Goal: Transaction & Acquisition: Purchase product/service

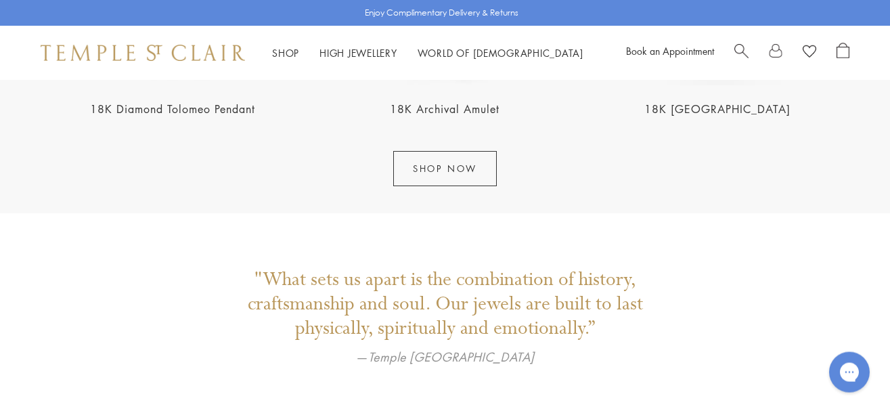
scroll to position [1811, 0]
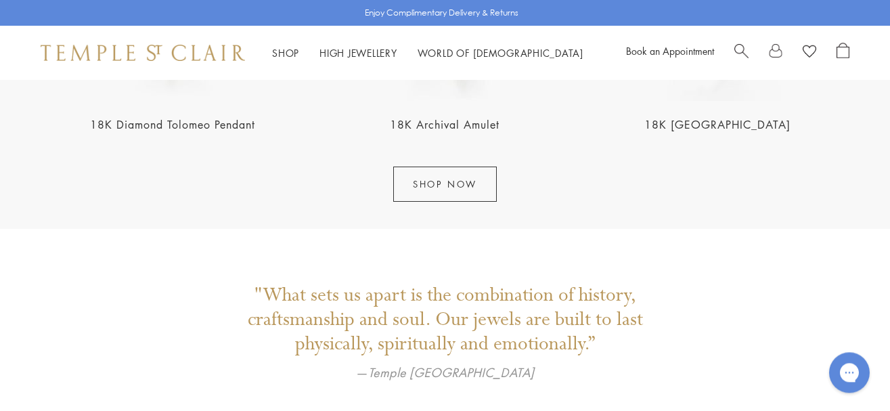
click at [738, 52] on span "Search" at bounding box center [742, 50] width 14 height 14
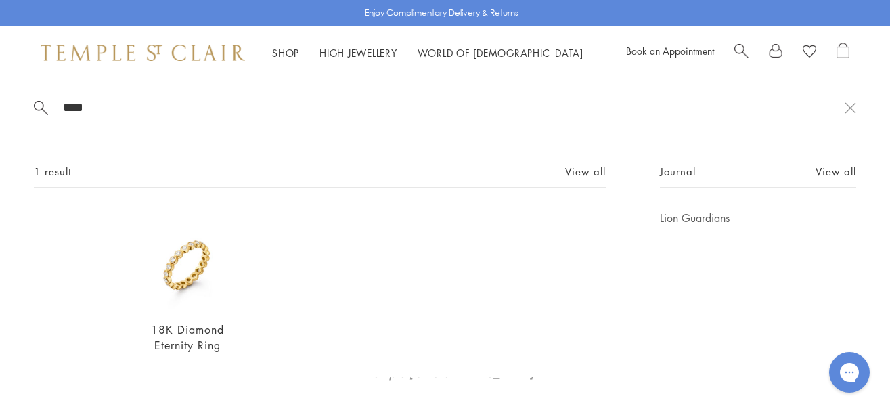
click at [739, 51] on span "Search" at bounding box center [742, 50] width 14 height 14
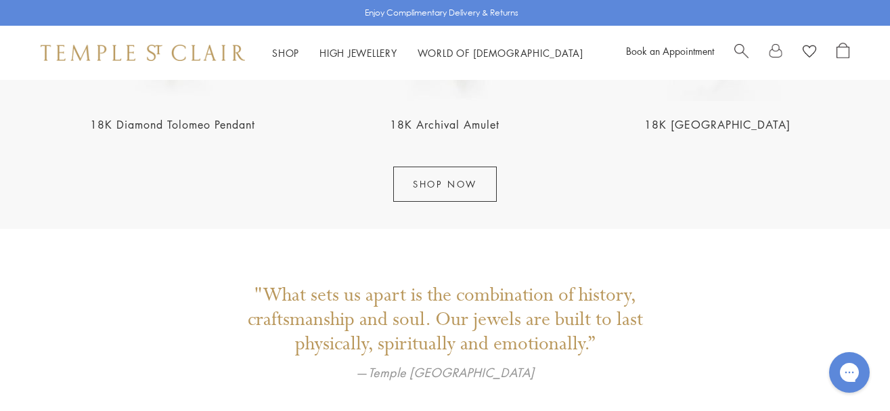
click at [739, 51] on span "Search" at bounding box center [742, 50] width 14 height 14
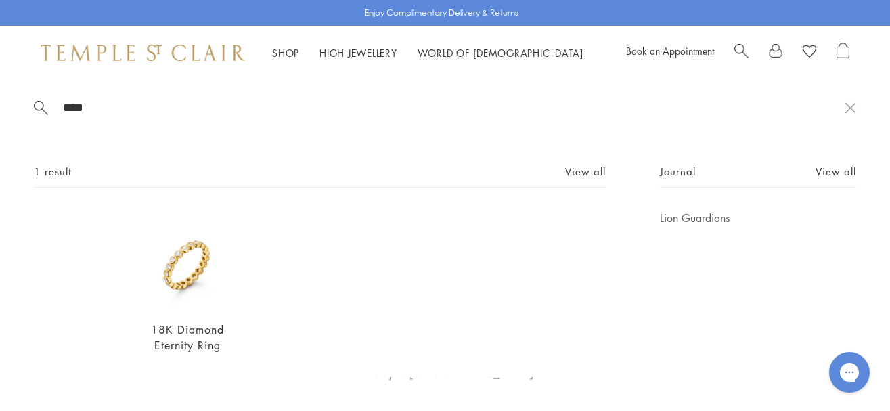
click at [739, 51] on span "Search" at bounding box center [742, 50] width 14 height 14
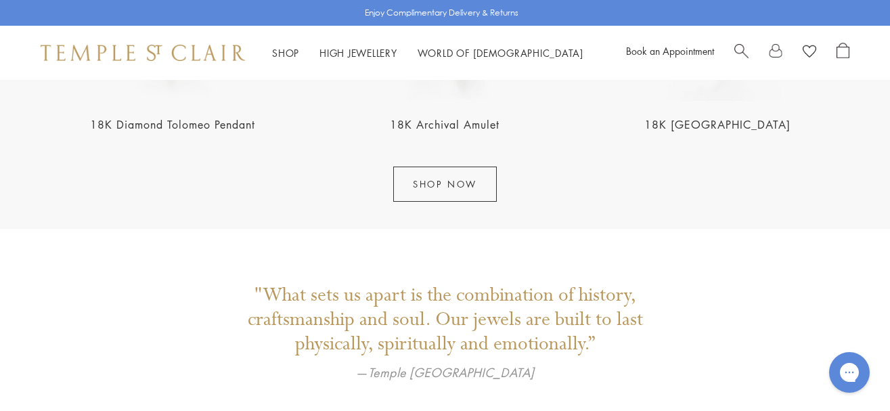
click at [739, 51] on span "Search" at bounding box center [742, 50] width 14 height 14
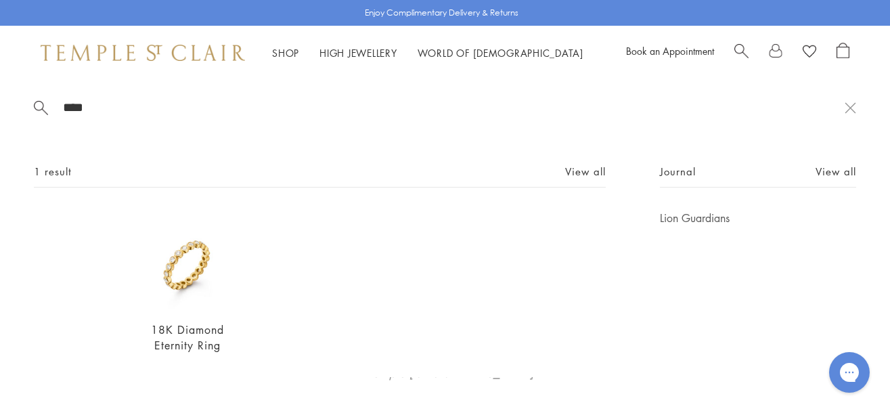
click at [739, 51] on span "Search" at bounding box center [742, 50] width 14 height 14
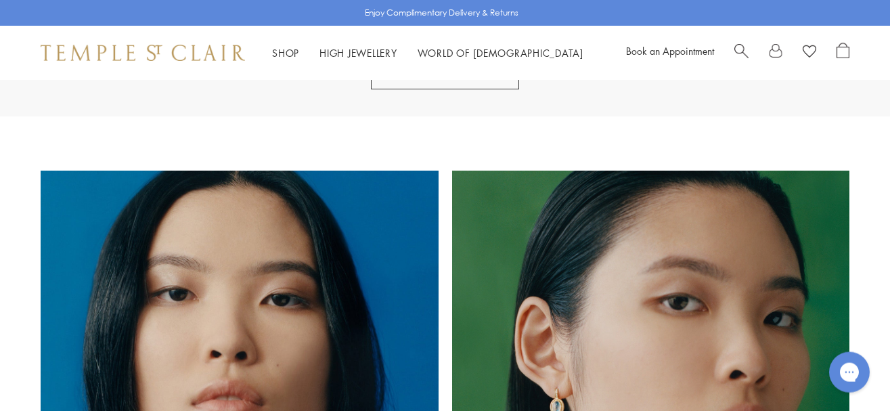
scroll to position [779, 0]
drag, startPoint x: 881, startPoint y: 141, endPoint x: 806, endPoint y: 74, distance: 100.3
click at [737, 46] on span "Search" at bounding box center [742, 50] width 14 height 14
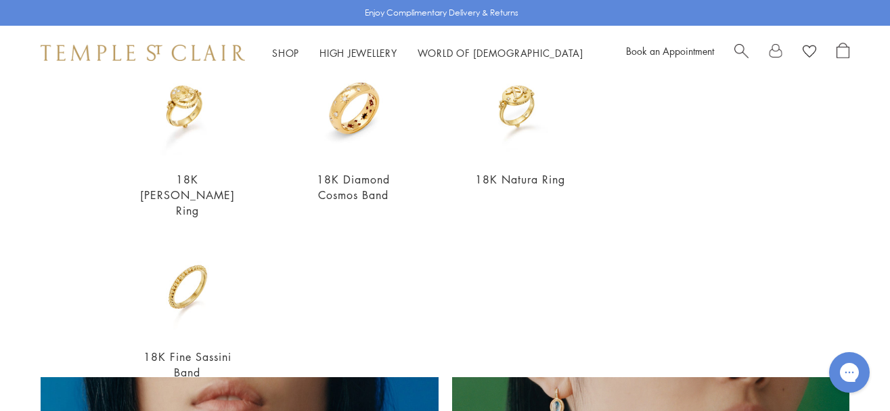
scroll to position [563, 0]
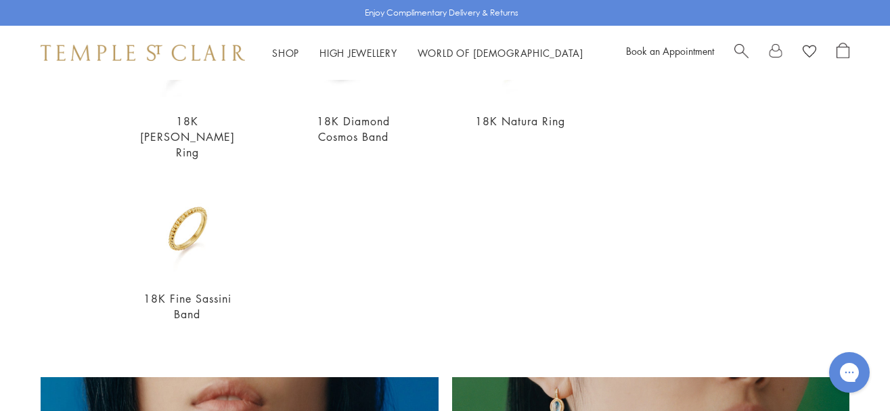
click at [746, 44] on span "Search" at bounding box center [742, 50] width 14 height 14
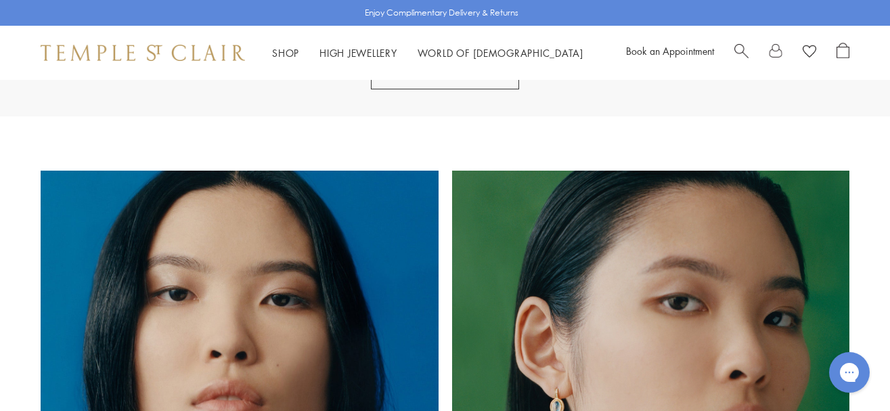
click at [736, 47] on span "Search" at bounding box center [742, 50] width 14 height 14
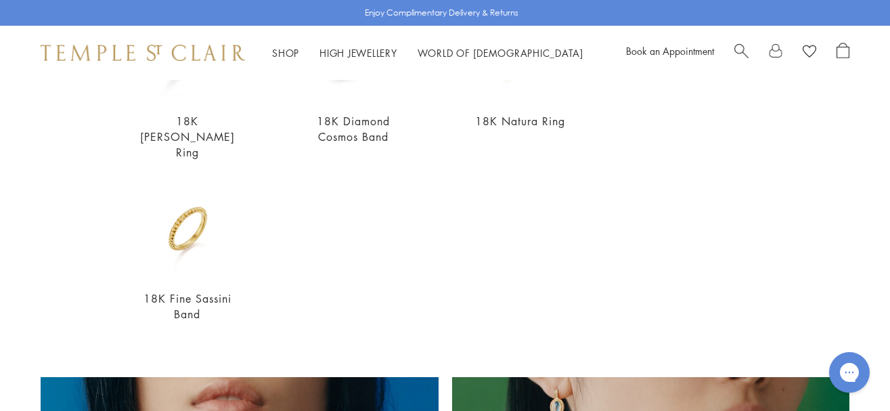
scroll to position [0, 0]
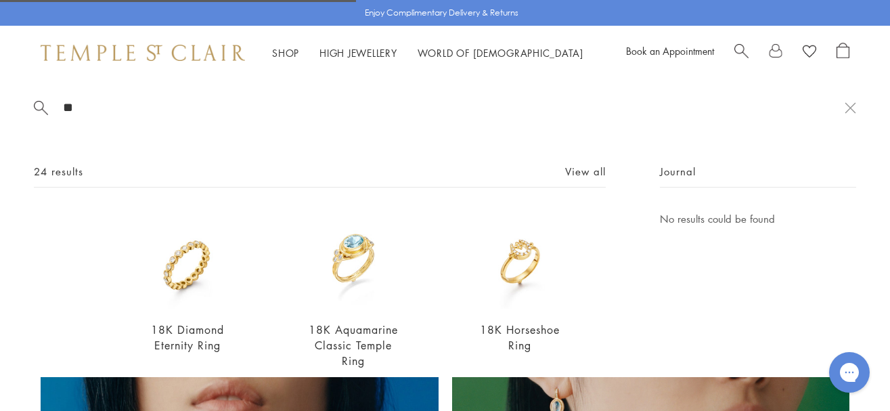
type input "*"
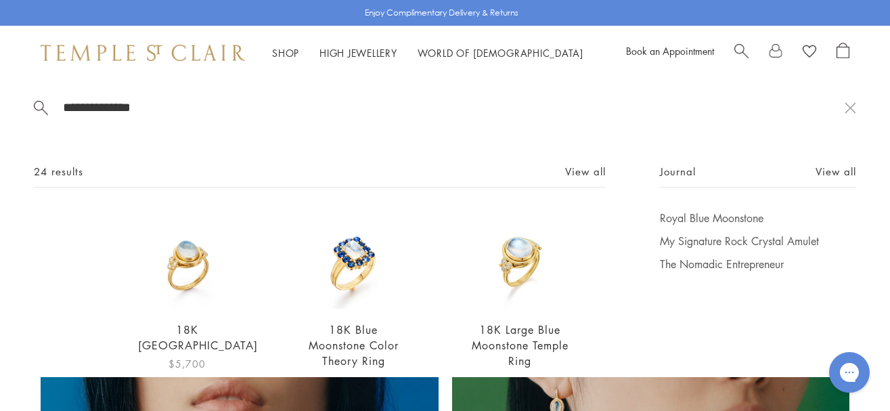
type input "**********"
click at [192, 343] on link "18K [GEOGRAPHIC_DATA]" at bounding box center [198, 337] width 120 height 30
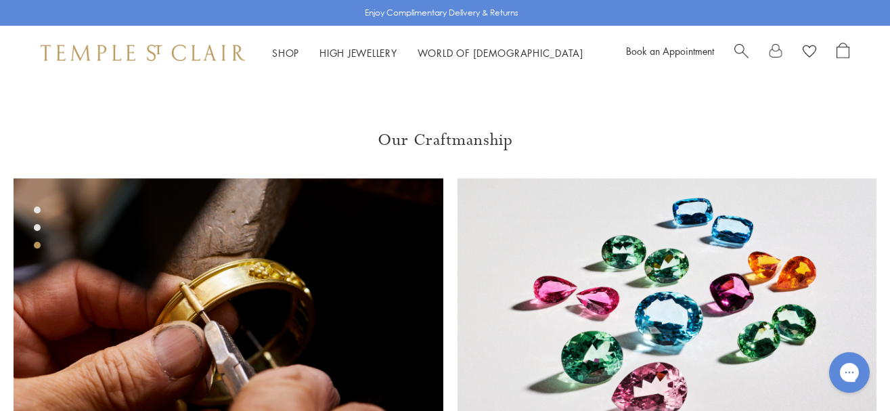
scroll to position [805, 0]
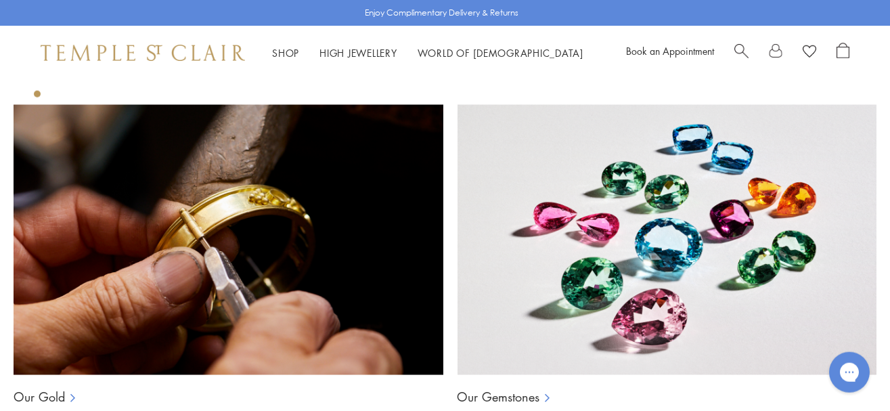
scroll to position [1320, 0]
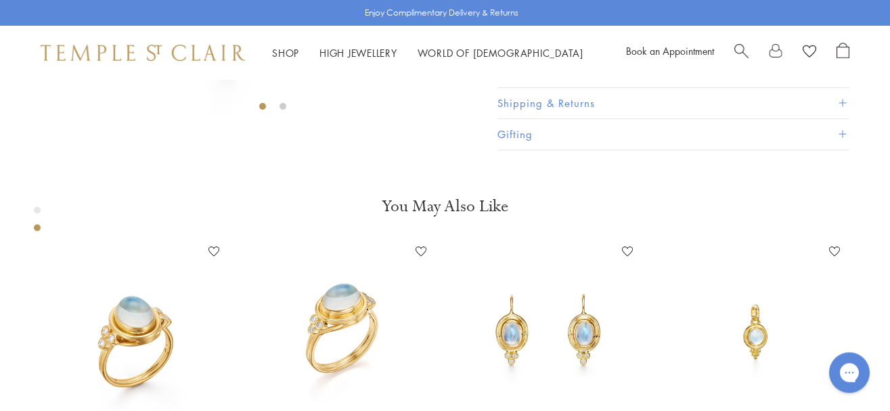
scroll to position [385, 0]
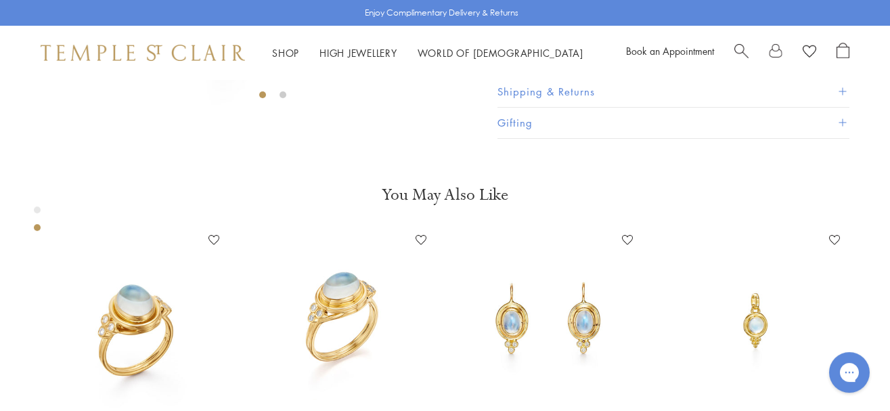
click at [846, 76] on button "Product Details" at bounding box center [674, 60] width 352 height 30
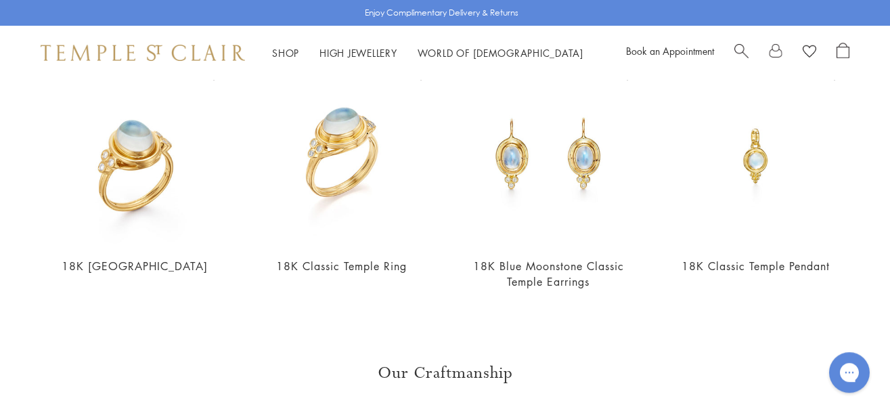
scroll to position [874, 0]
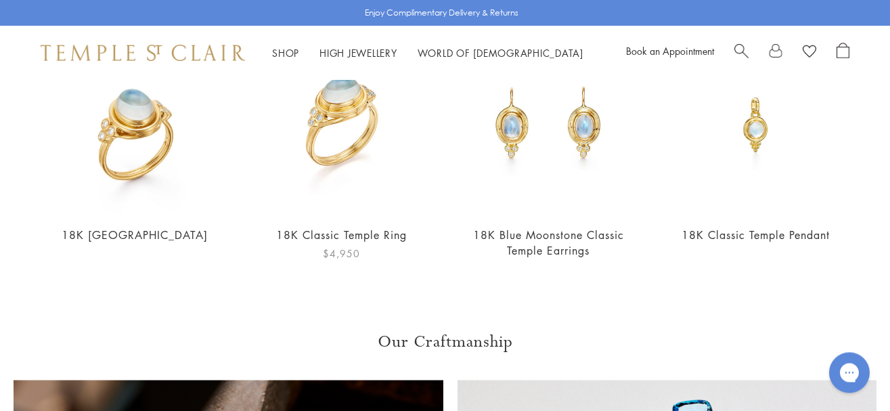
click at [348, 199] on img at bounding box center [342, 124] width 180 height 180
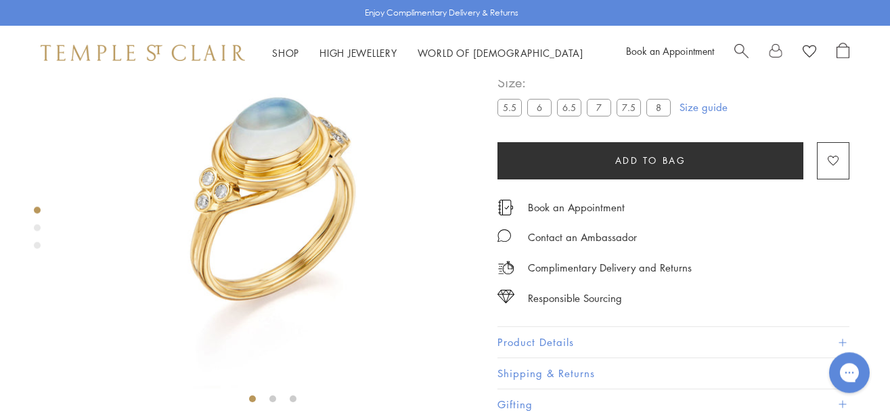
scroll to position [80, 0]
click at [792, 341] on button "Product Details" at bounding box center [674, 341] width 352 height 30
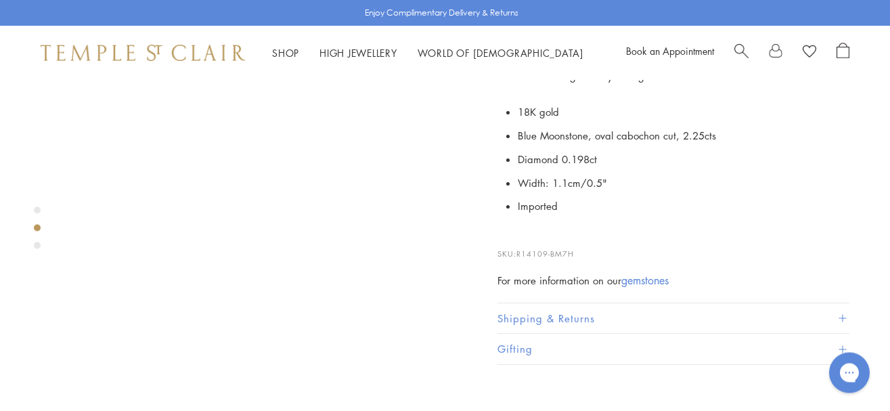
scroll to position [474, 0]
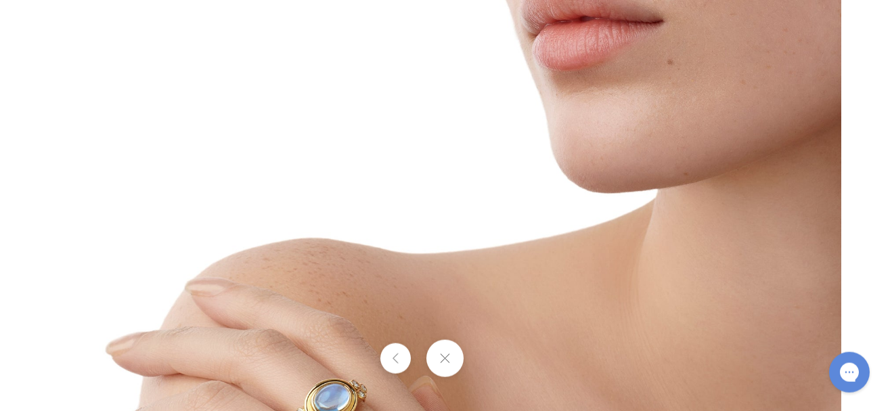
scroll to position [2249, 0]
drag, startPoint x: 887, startPoint y: 399, endPoint x: 53, endPoint y: 12, distance: 919.5
click at [400, 365] on button at bounding box center [396, 358] width 30 height 30
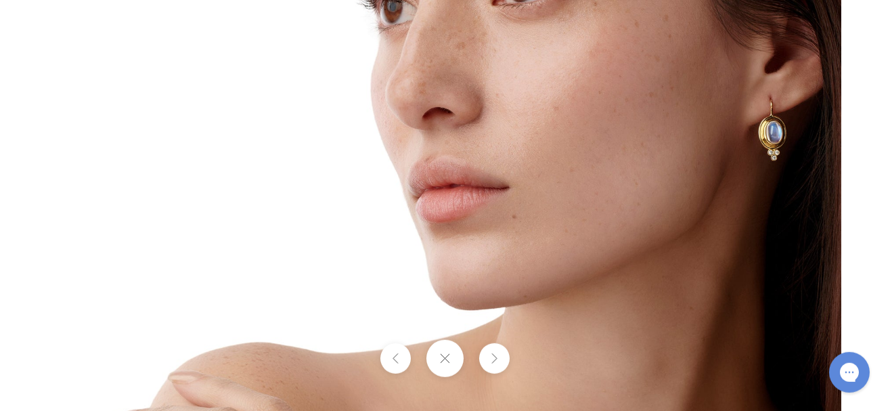
scroll to position [1394, 0]
click at [446, 359] on button at bounding box center [445, 358] width 37 height 37
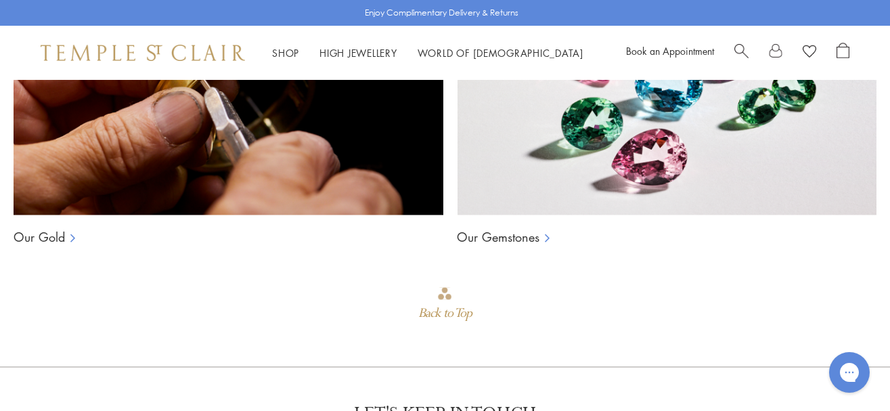
scroll to position [1288, 0]
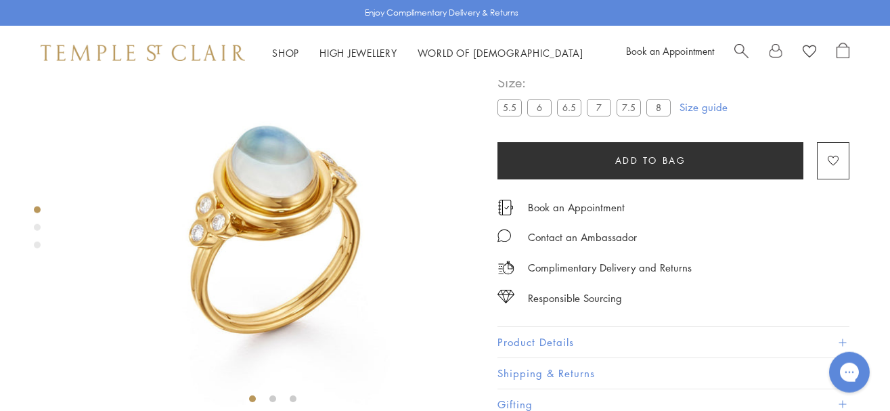
scroll to position [80, 0]
click at [626, 357] on button "Product Details" at bounding box center [674, 341] width 352 height 30
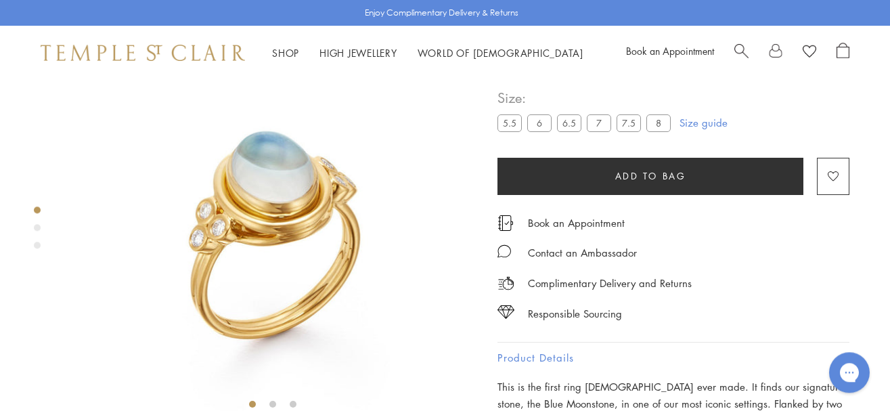
scroll to position [0, 0]
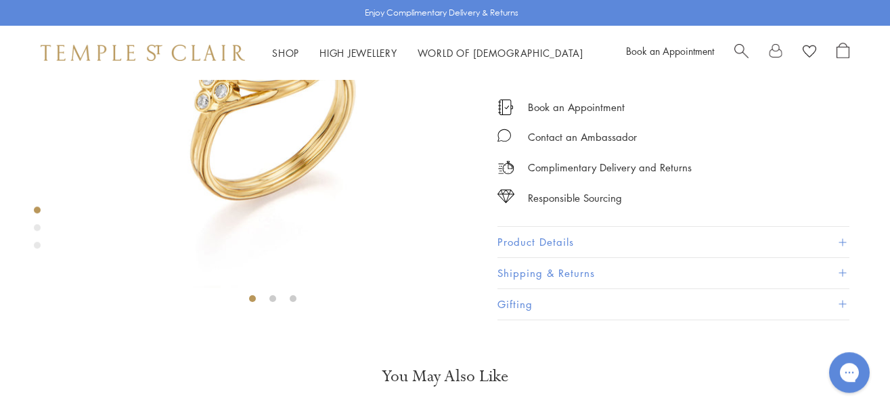
scroll to position [184, 0]
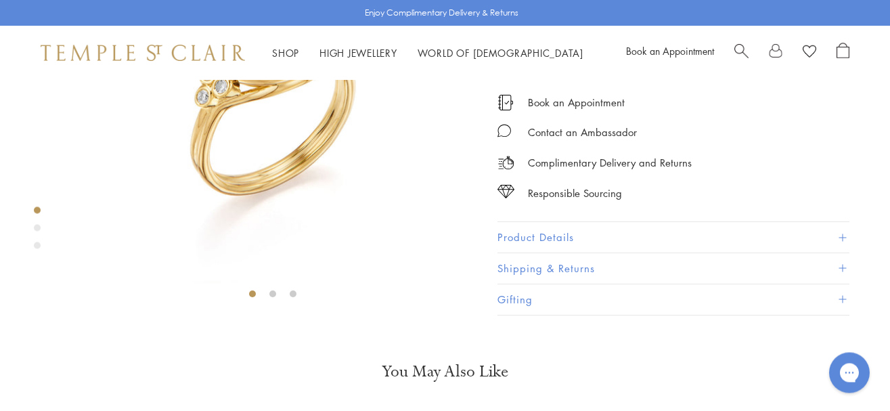
click at [683, 253] on button "Product Details" at bounding box center [674, 237] width 352 height 30
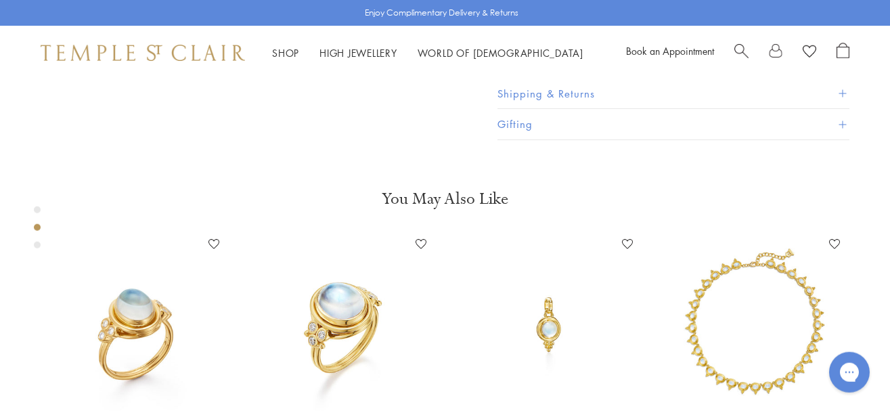
scroll to position [598, 0]
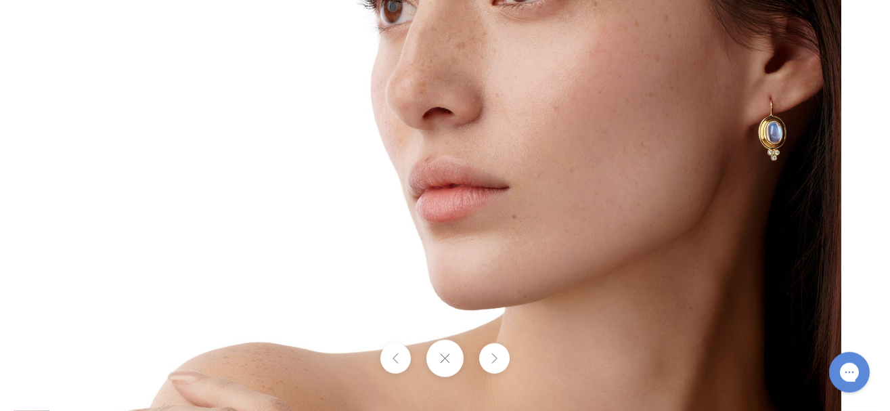
scroll to position [985, 0]
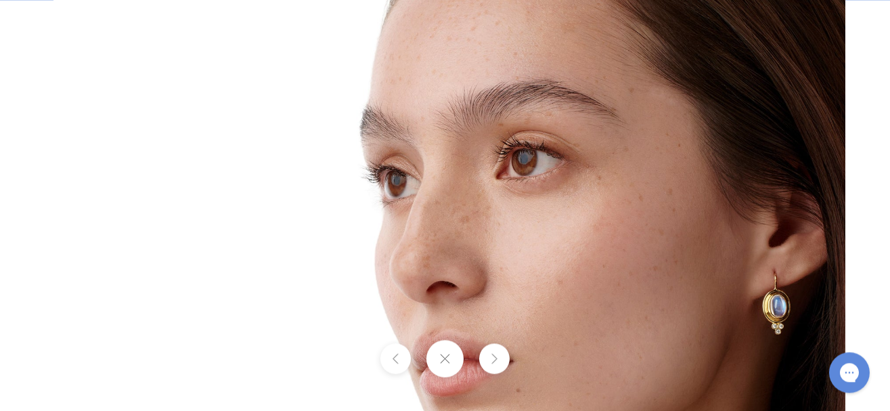
drag, startPoint x: 885, startPoint y: 106, endPoint x: 890, endPoint y: 347, distance: 241.8
click at [890, 347] on html "Skip to content Shop Categories Amulets Pendants & Charms Lockets Chains & Leat…" at bounding box center [445, 77] width 890 height 2125
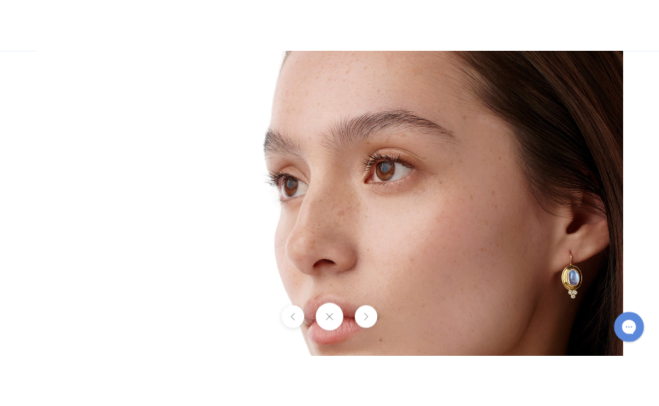
scroll to position [2249, 0]
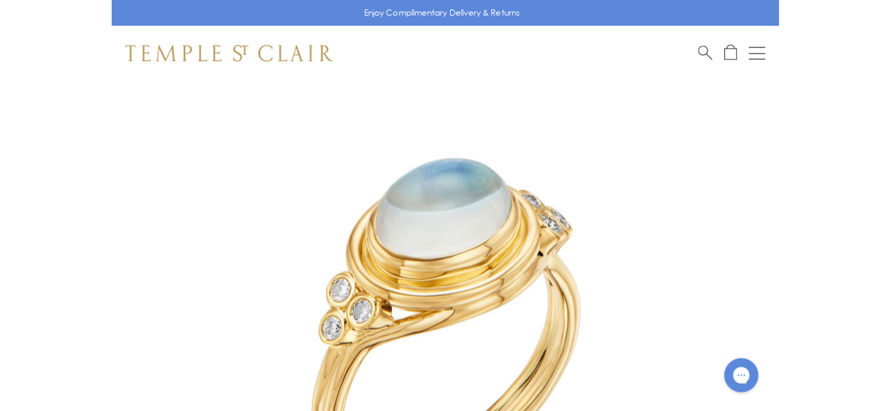
scroll to position [80, 0]
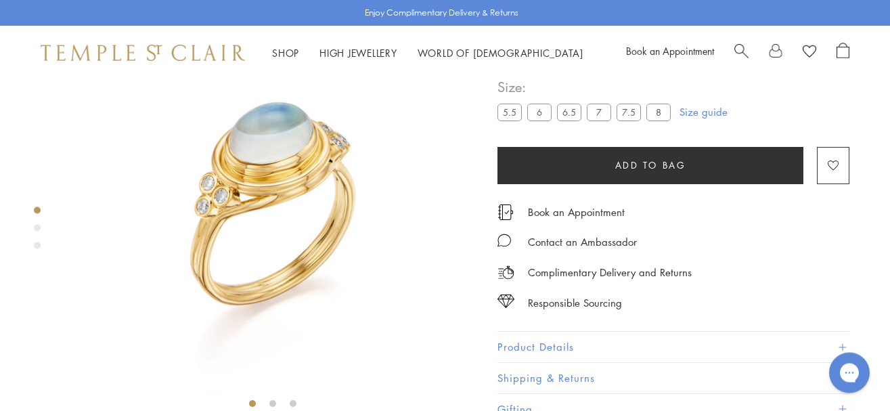
scroll to position [80, 0]
